Goal: Browse casually: Explore the website without a specific task or goal

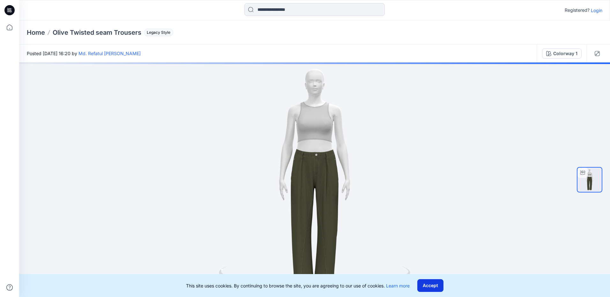
click at [441, 284] on button "Accept" at bounding box center [430, 285] width 26 height 13
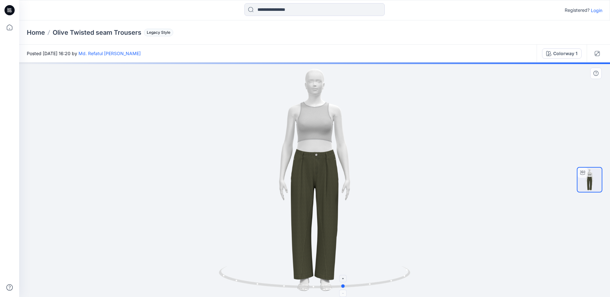
drag, startPoint x: 316, startPoint y: 290, endPoint x: 346, endPoint y: 291, distance: 30.0
click at [346, 291] on div at bounding box center [314, 180] width 591 height 235
drag, startPoint x: 325, startPoint y: 276, endPoint x: 333, endPoint y: 275, distance: 8.0
click at [328, 275] on icon at bounding box center [315, 278] width 193 height 24
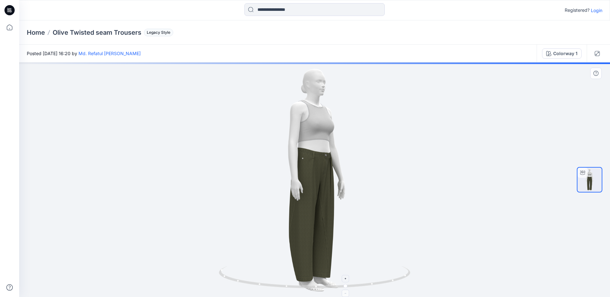
click at [338, 276] on icon at bounding box center [315, 278] width 193 height 24
click at [342, 275] on foreignobject at bounding box center [345, 278] width 7 height 7
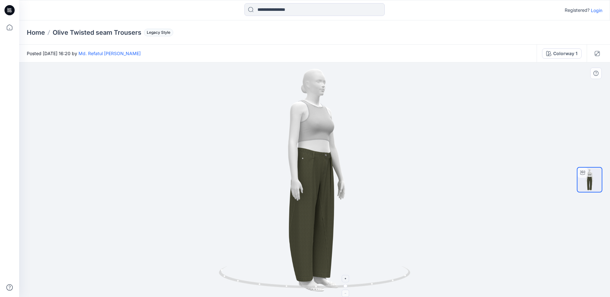
click at [374, 286] on icon at bounding box center [315, 278] width 193 height 24
click at [356, 266] on icon at bounding box center [315, 278] width 193 height 24
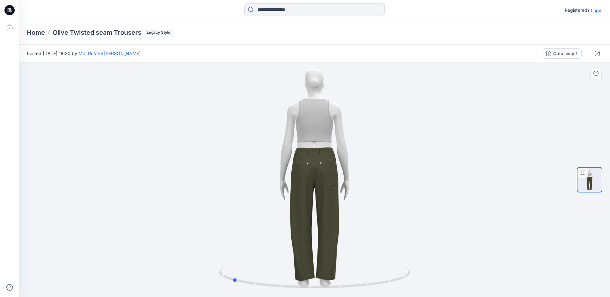
drag, startPoint x: 344, startPoint y: 288, endPoint x: 420, endPoint y: 269, distance: 78.5
click at [420, 269] on div at bounding box center [314, 180] width 591 height 235
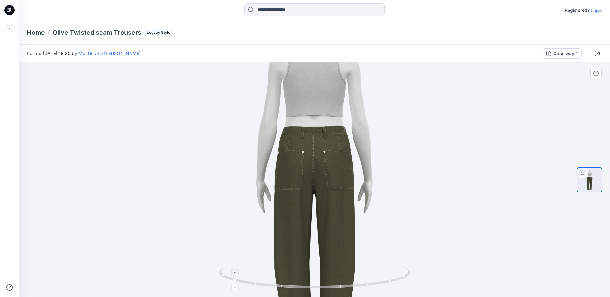
drag, startPoint x: 234, startPoint y: 272, endPoint x: 288, endPoint y: 279, distance: 54.0
click at [288, 279] on icon at bounding box center [315, 278] width 193 height 24
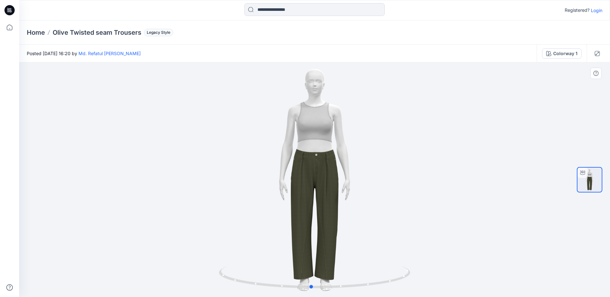
drag, startPoint x: 311, startPoint y: 290, endPoint x: 200, endPoint y: 267, distance: 113.5
click at [200, 267] on div at bounding box center [314, 180] width 591 height 235
click at [219, 229] on div at bounding box center [314, 180] width 591 height 235
